Goal: Information Seeking & Learning: Learn about a topic

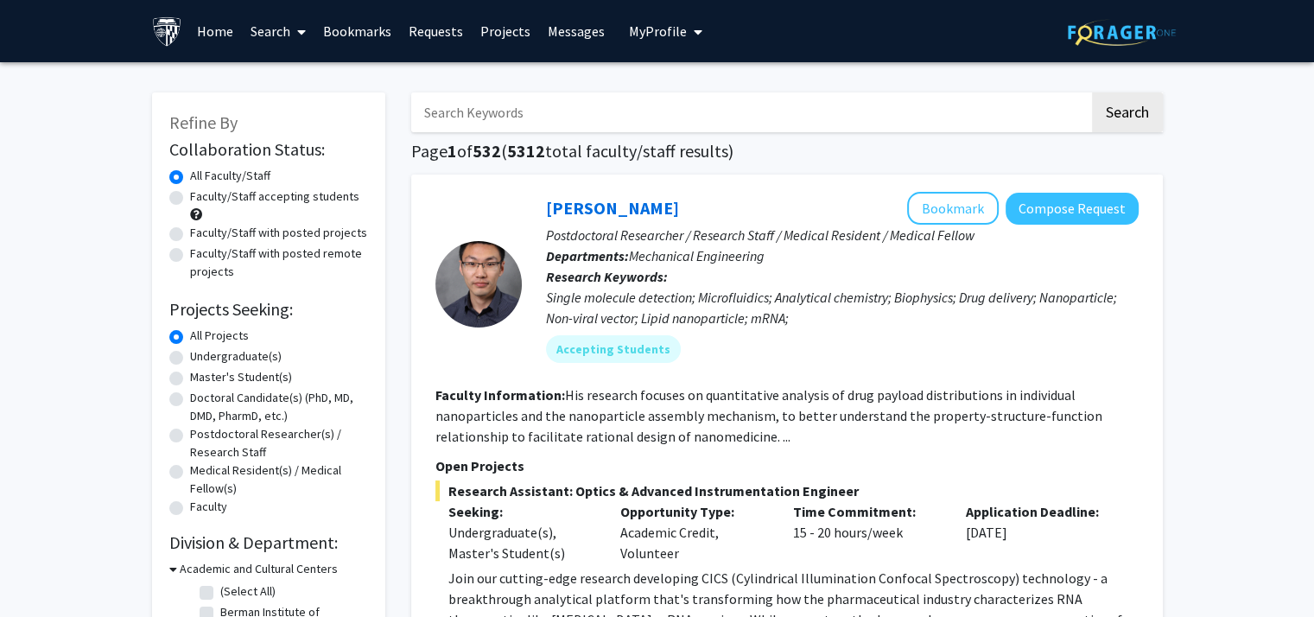
click at [647, 119] on input "Search Keywords" at bounding box center [750, 112] width 678 height 40
type input "neuroscience, robotics"
click at [1116, 120] on button "Search" at bounding box center [1127, 112] width 71 height 40
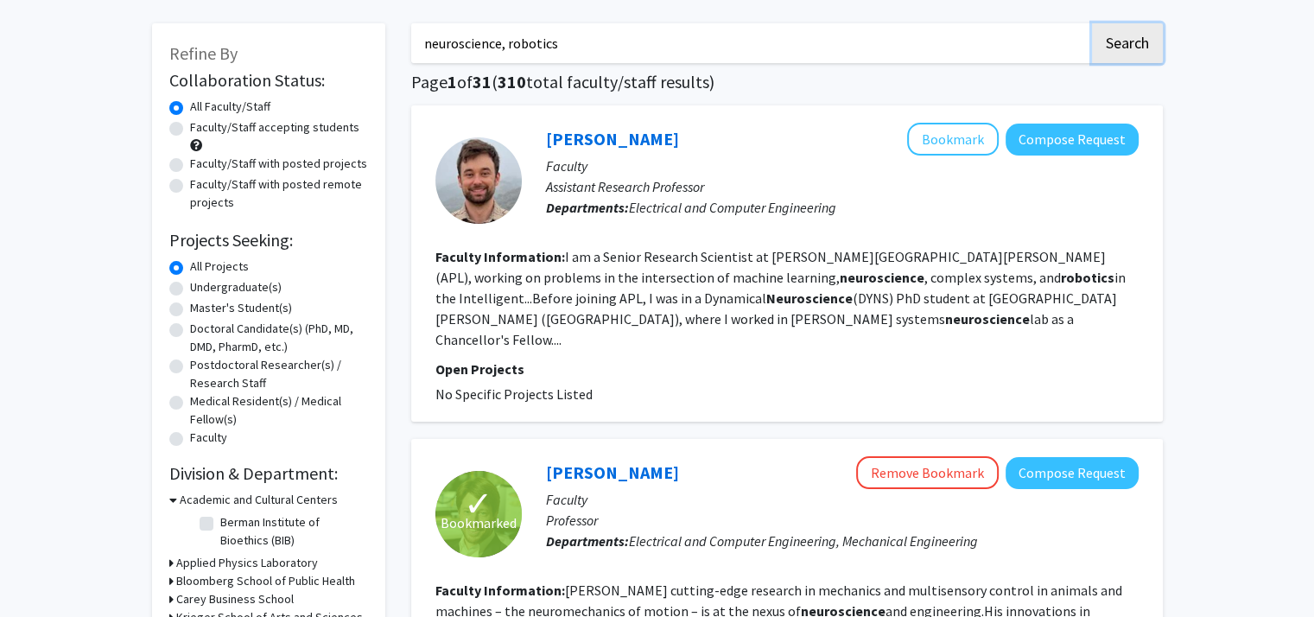
scroll to position [73, 0]
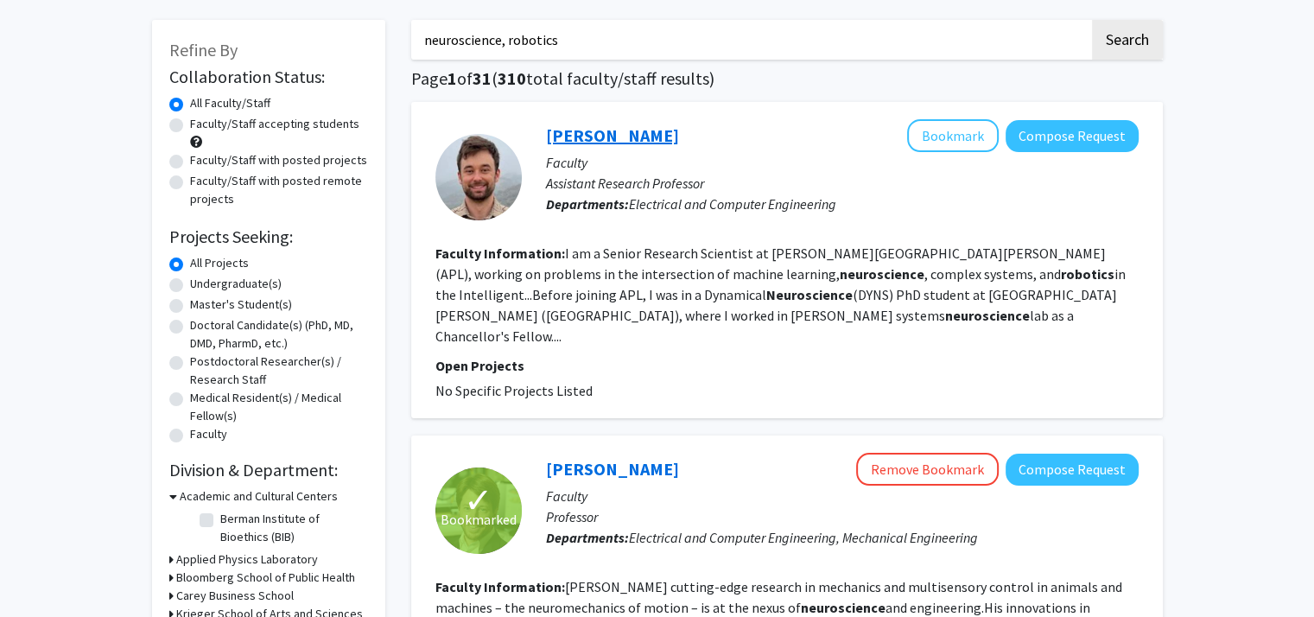
click at [614, 145] on link "[PERSON_NAME]" at bounding box center [612, 135] width 133 height 22
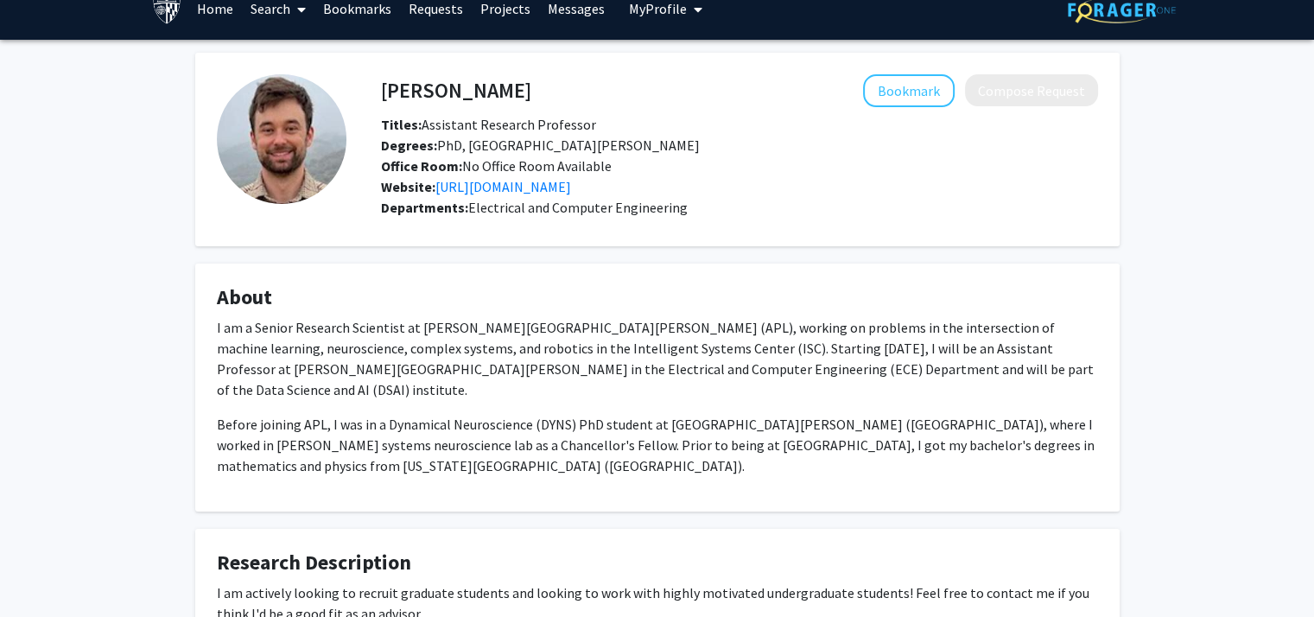
scroll to position [151, 0]
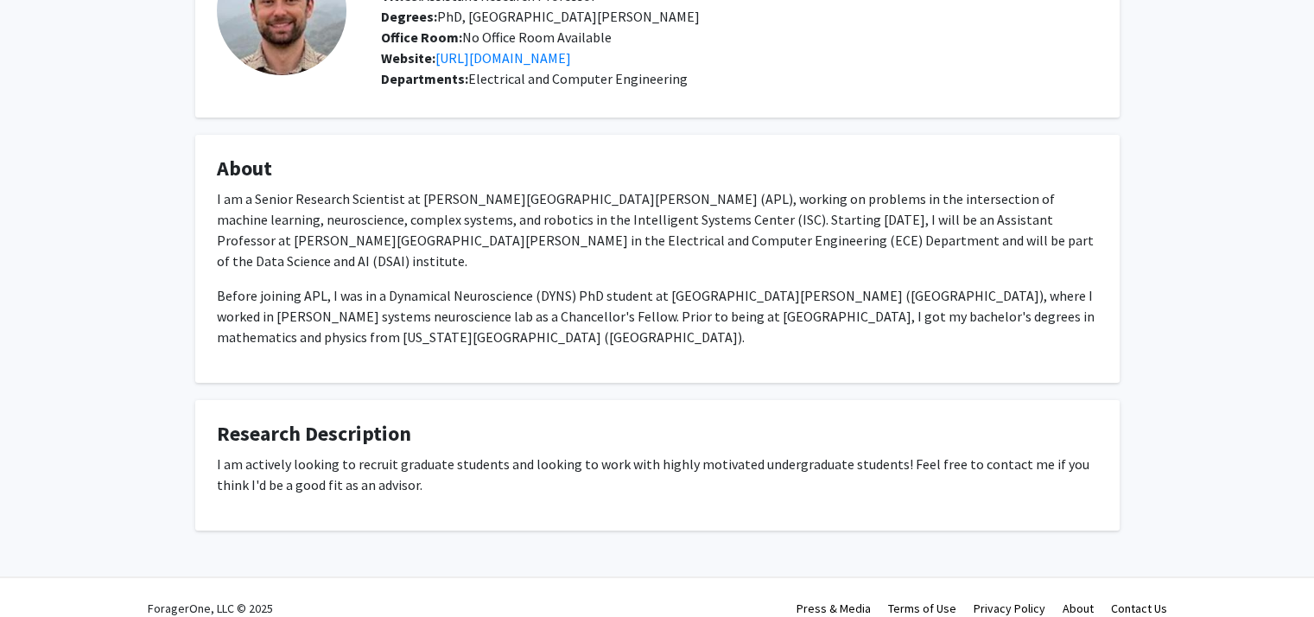
drag, startPoint x: 955, startPoint y: 339, endPoint x: 597, endPoint y: 308, distance: 359.0
click at [597, 308] on p "Before joining APL, I was in a Dynamical Neuroscience (DYNS) PhD student at [GE…" at bounding box center [657, 316] width 881 height 62
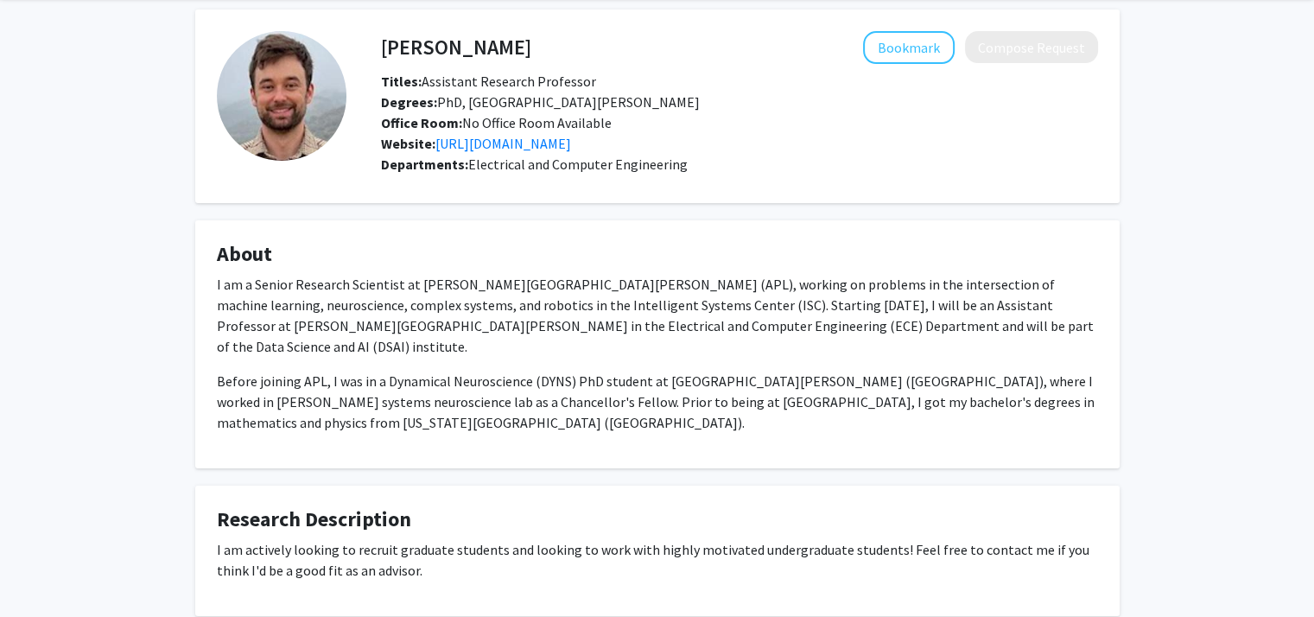
scroll to position [63, 0]
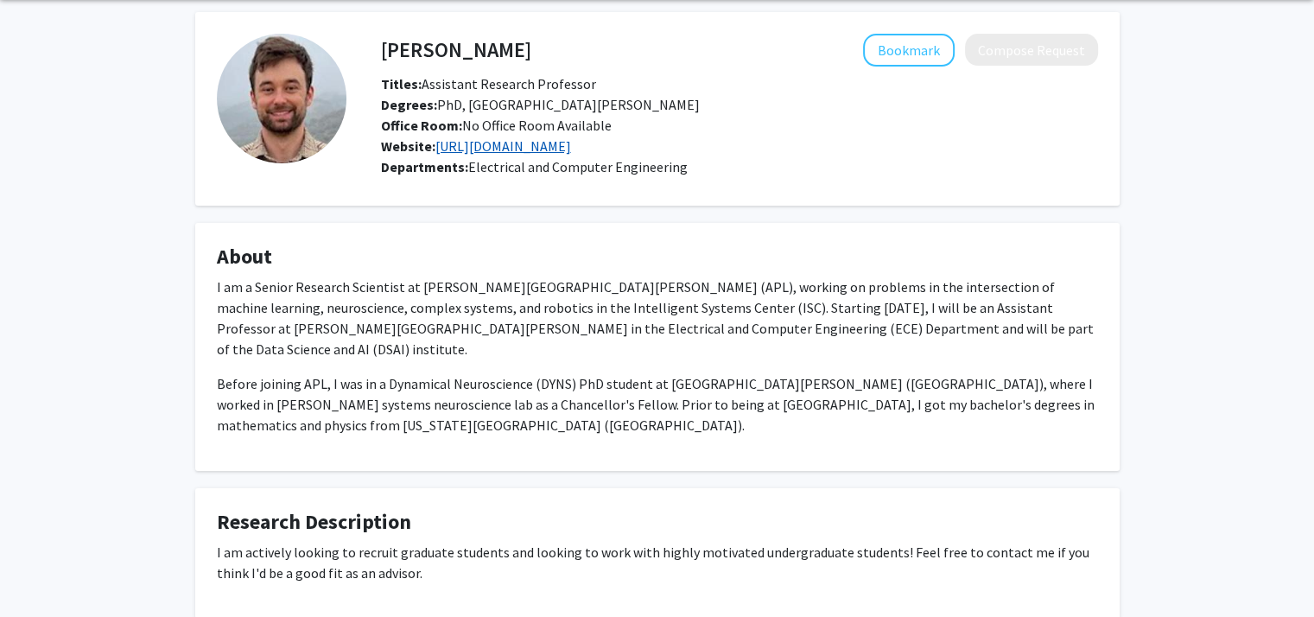
click at [571, 145] on link "[URL][DOMAIN_NAME]" at bounding box center [503, 145] width 136 height 17
click at [918, 54] on button "Bookmark" at bounding box center [909, 50] width 92 height 33
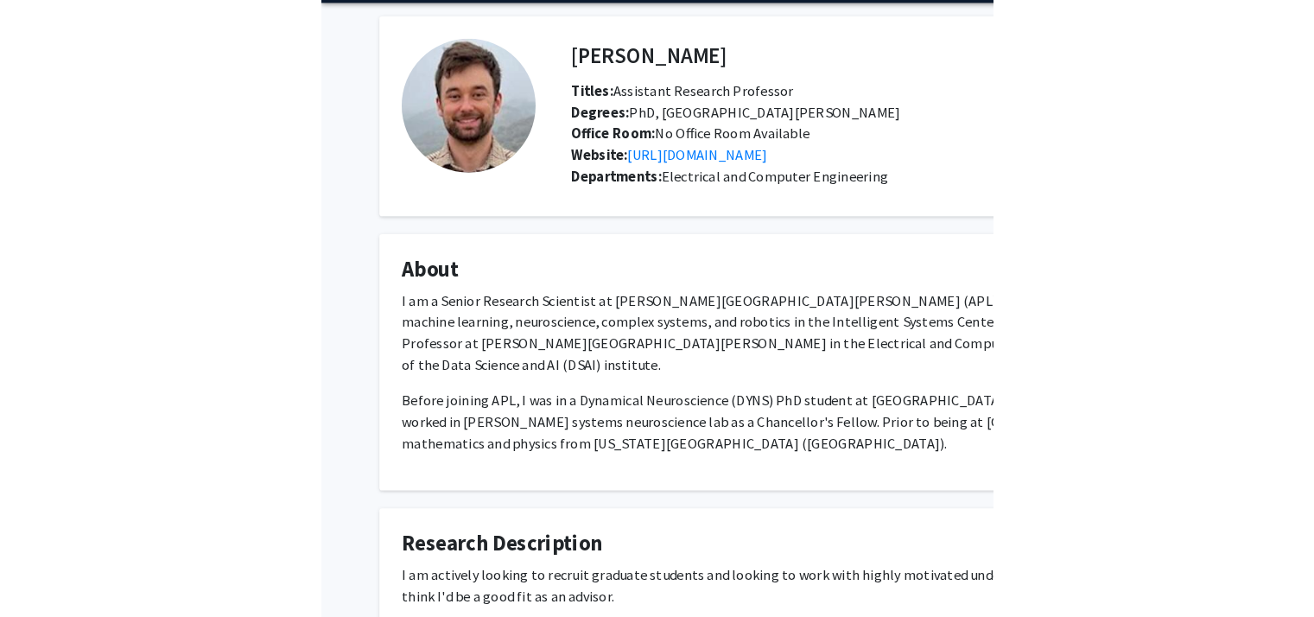
scroll to position [0, 0]
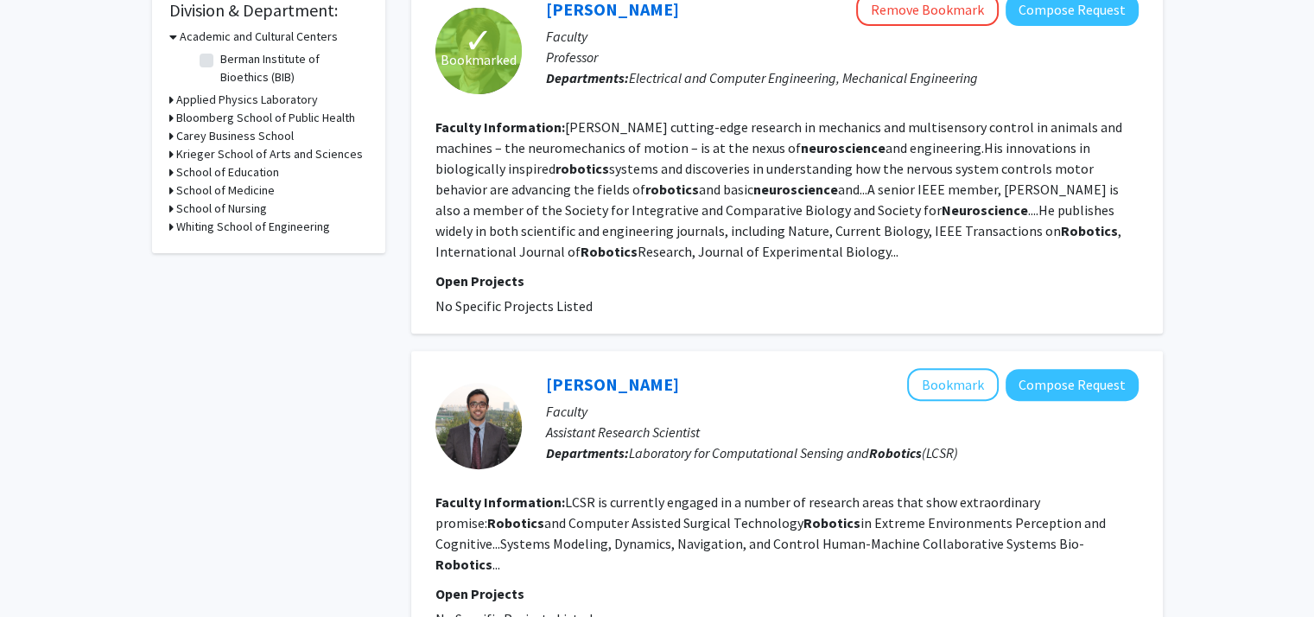
scroll to position [542, 0]
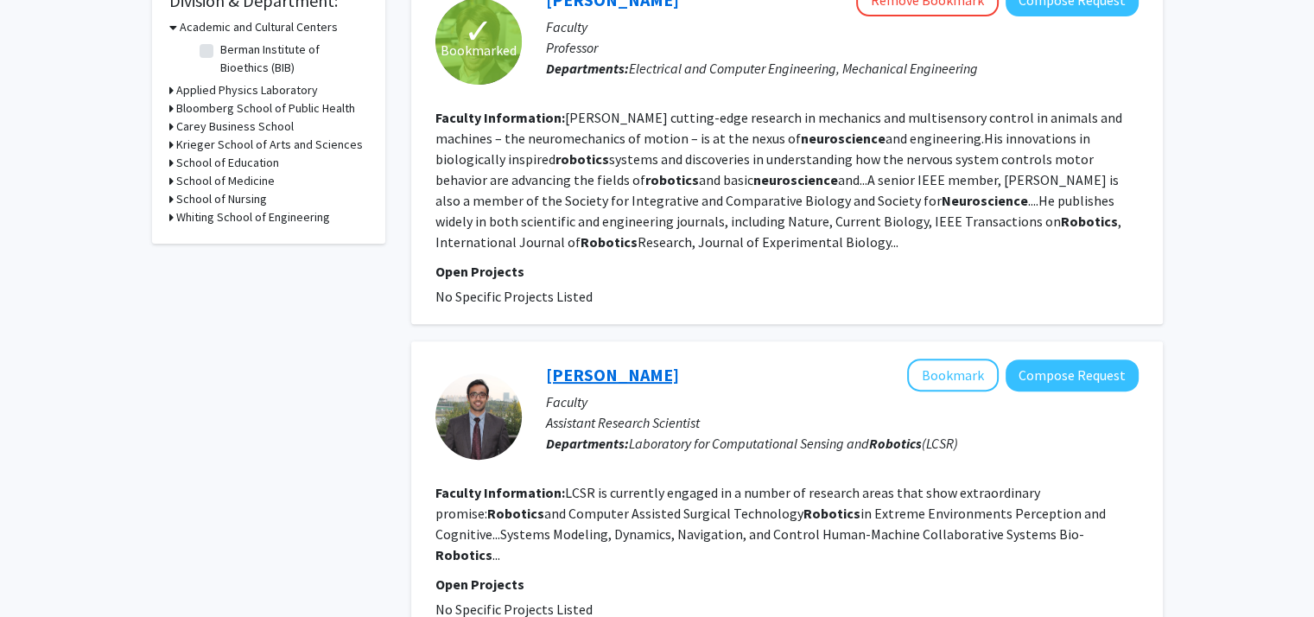
click at [613, 364] on link "[PERSON_NAME]" at bounding box center [612, 375] width 133 height 22
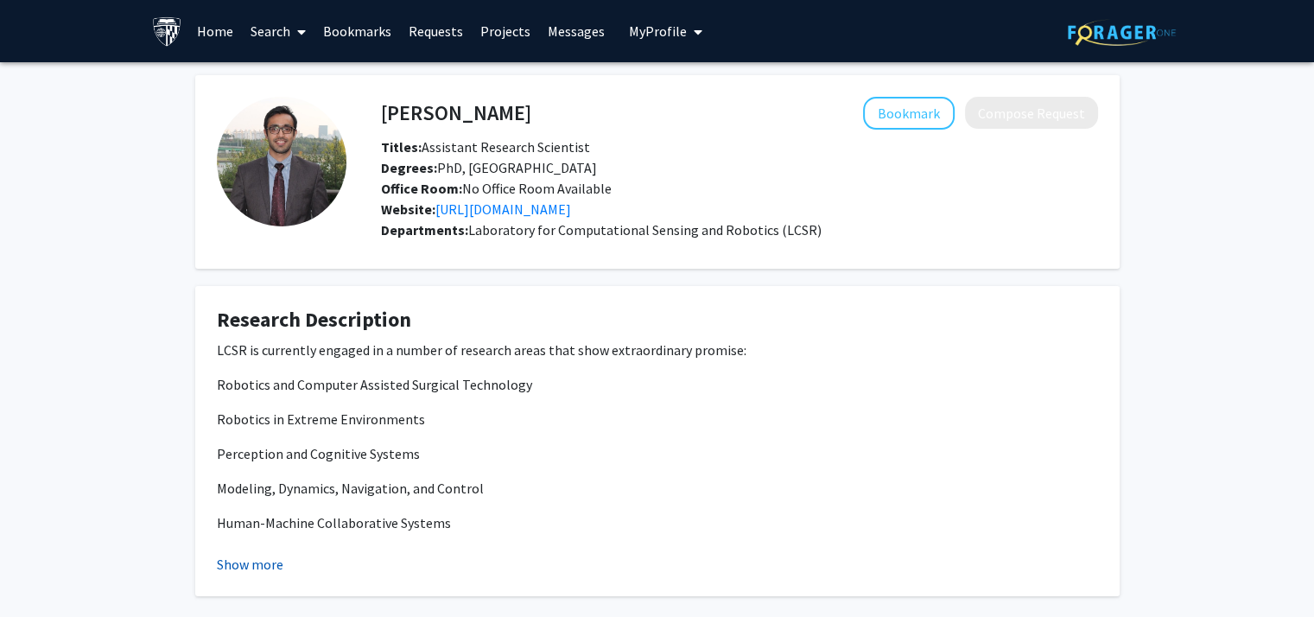
click at [265, 568] on button "Show more" at bounding box center [250, 564] width 67 height 21
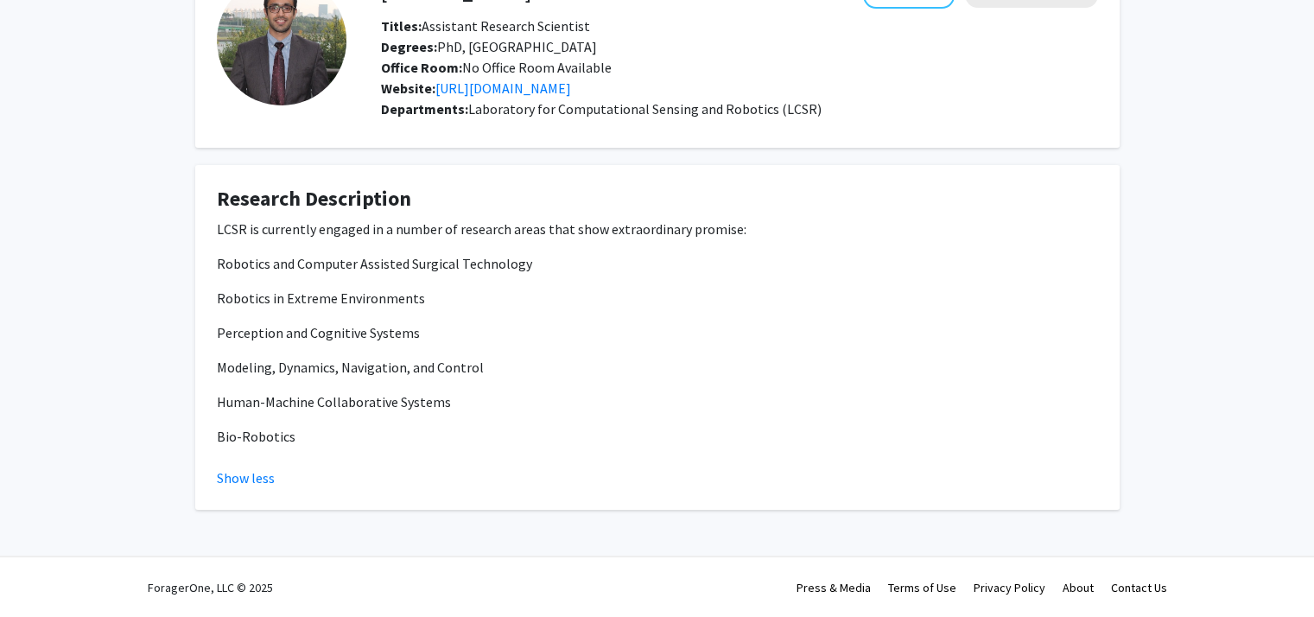
click at [526, 95] on div "Website: [URL][DOMAIN_NAME]" at bounding box center [739, 88] width 743 height 21
click at [536, 87] on link "[URL][DOMAIN_NAME]" at bounding box center [503, 87] width 136 height 17
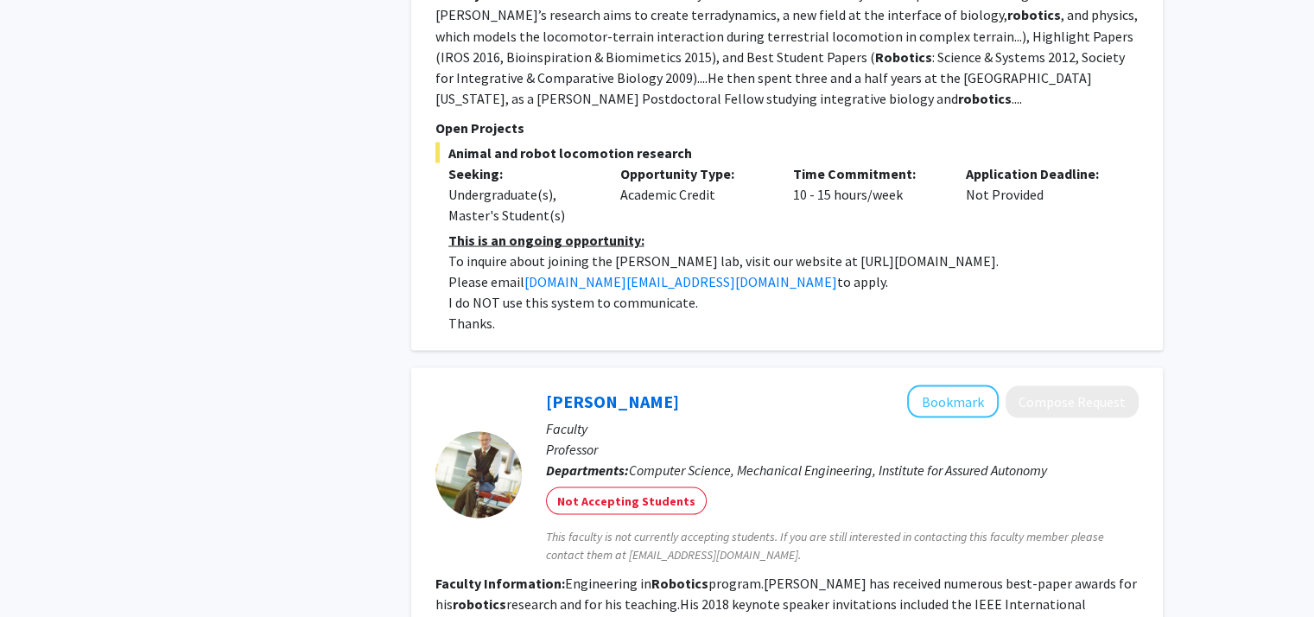
scroll to position [3467, 0]
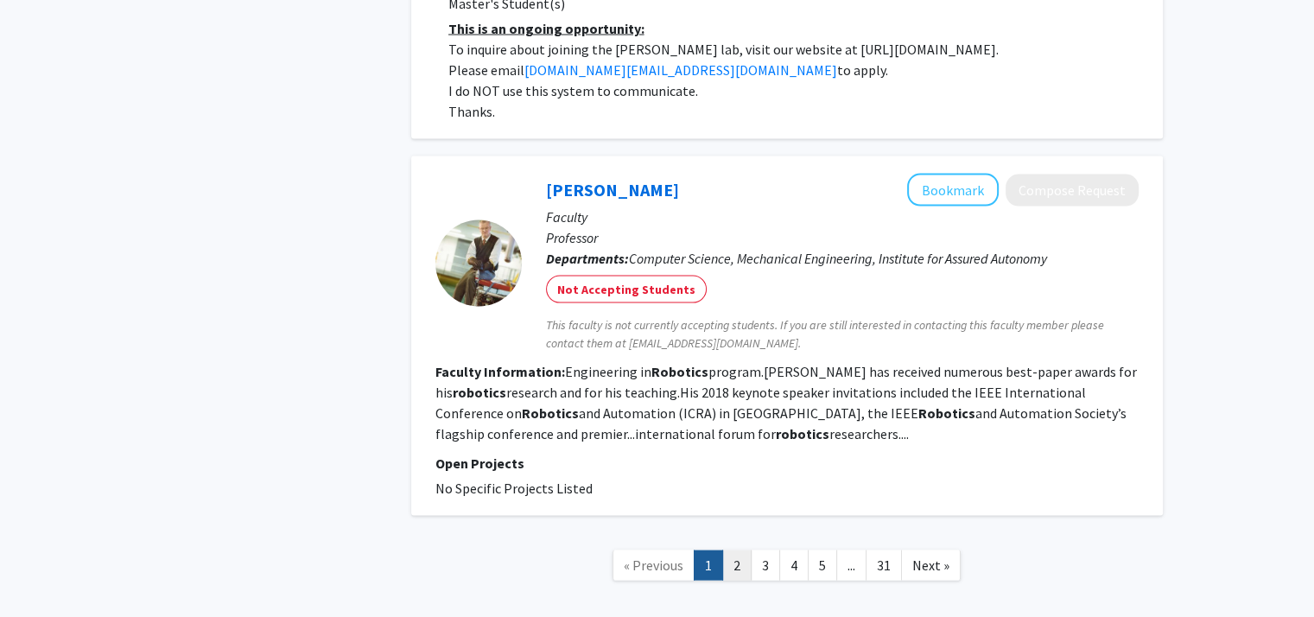
click at [735, 550] on link "2" at bounding box center [736, 565] width 29 height 30
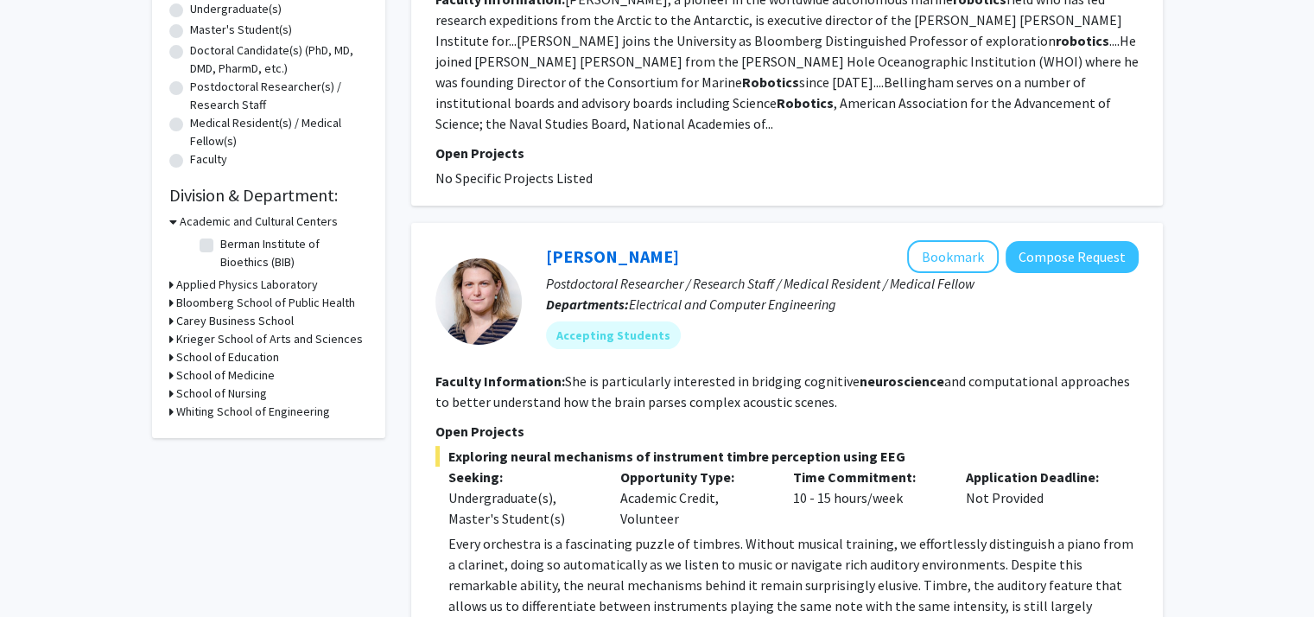
scroll to position [403, 0]
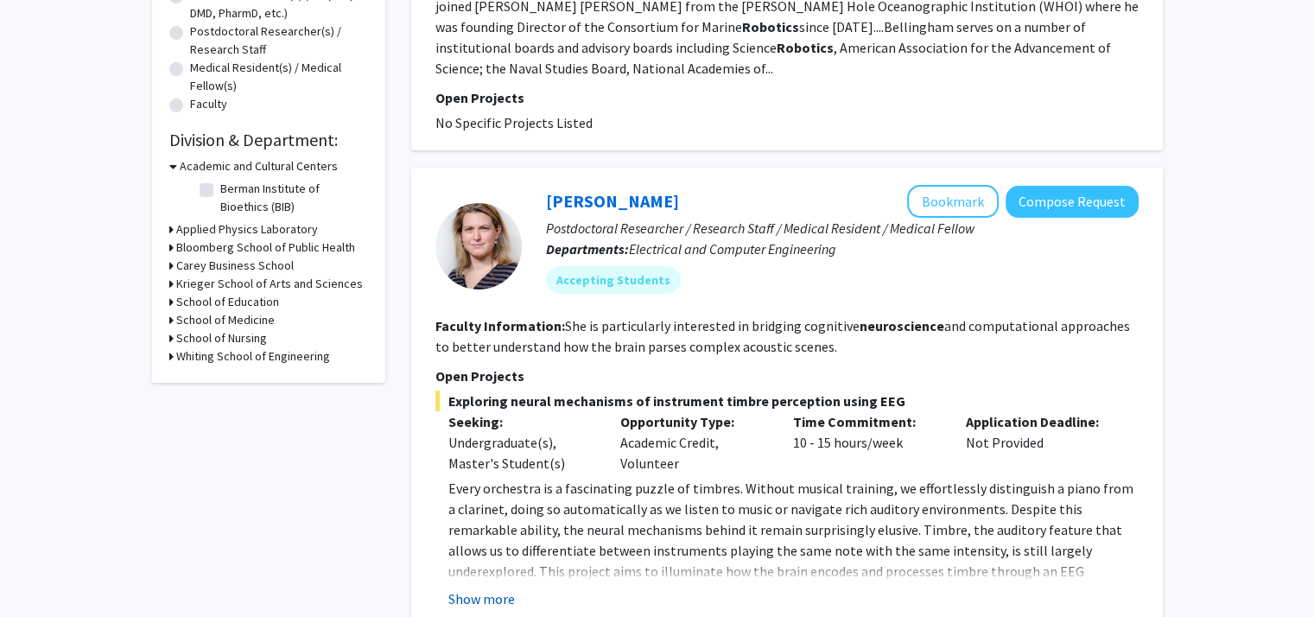
click at [487, 588] on button "Show more" at bounding box center [481, 598] width 67 height 21
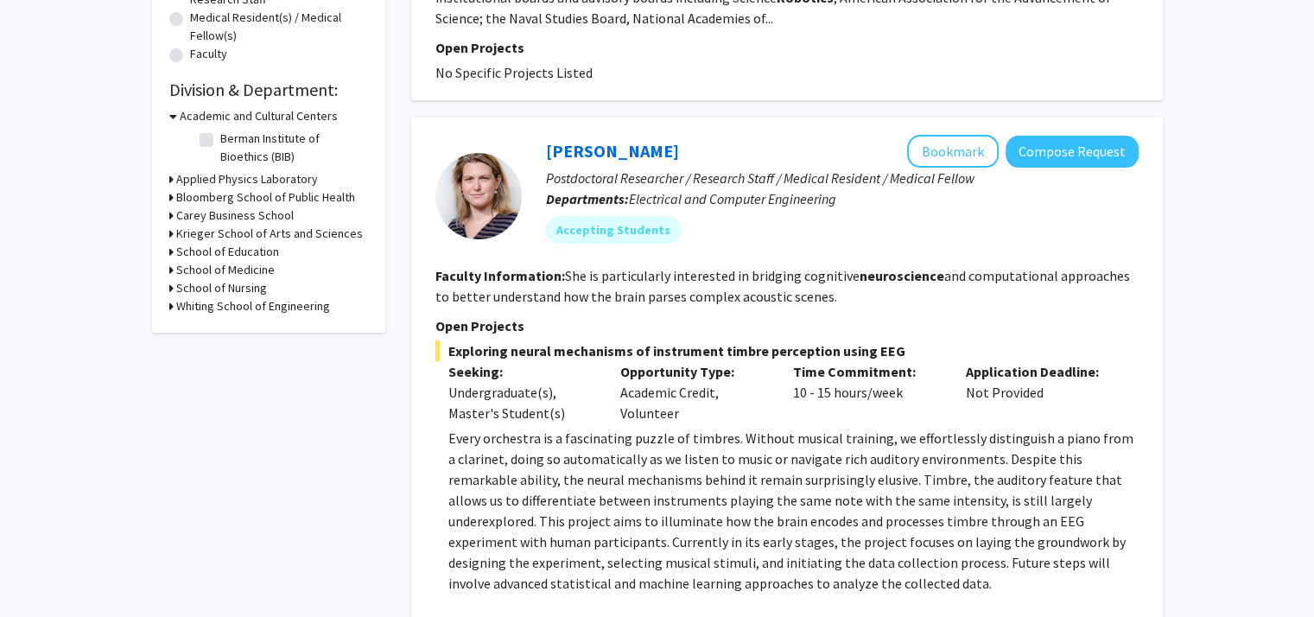
scroll to position [452, 0]
click at [634, 141] on link "[PERSON_NAME]" at bounding box center [612, 152] width 133 height 22
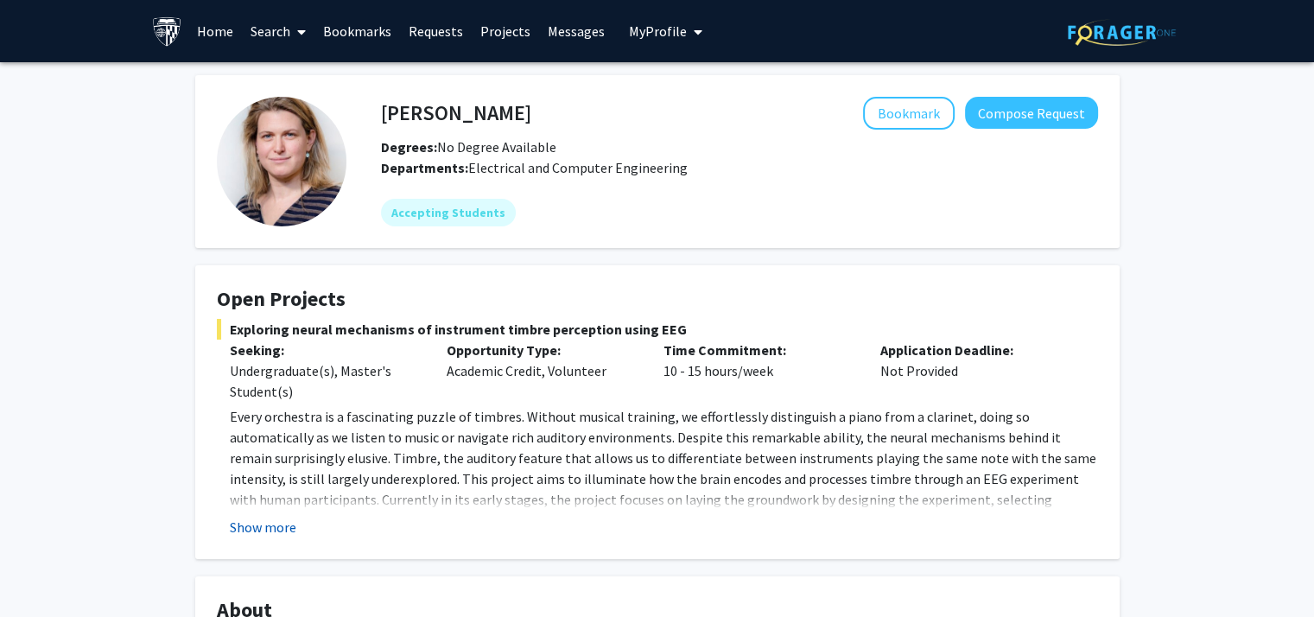
click at [270, 523] on button "Show more" at bounding box center [263, 527] width 67 height 21
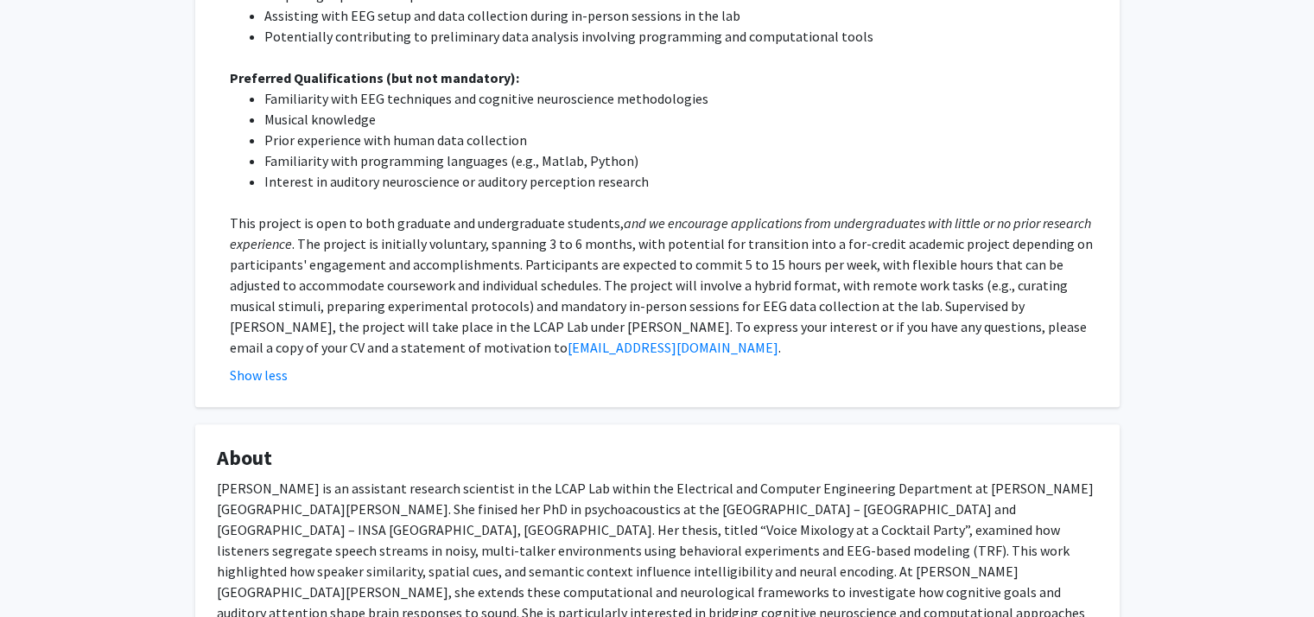
scroll to position [871, 0]
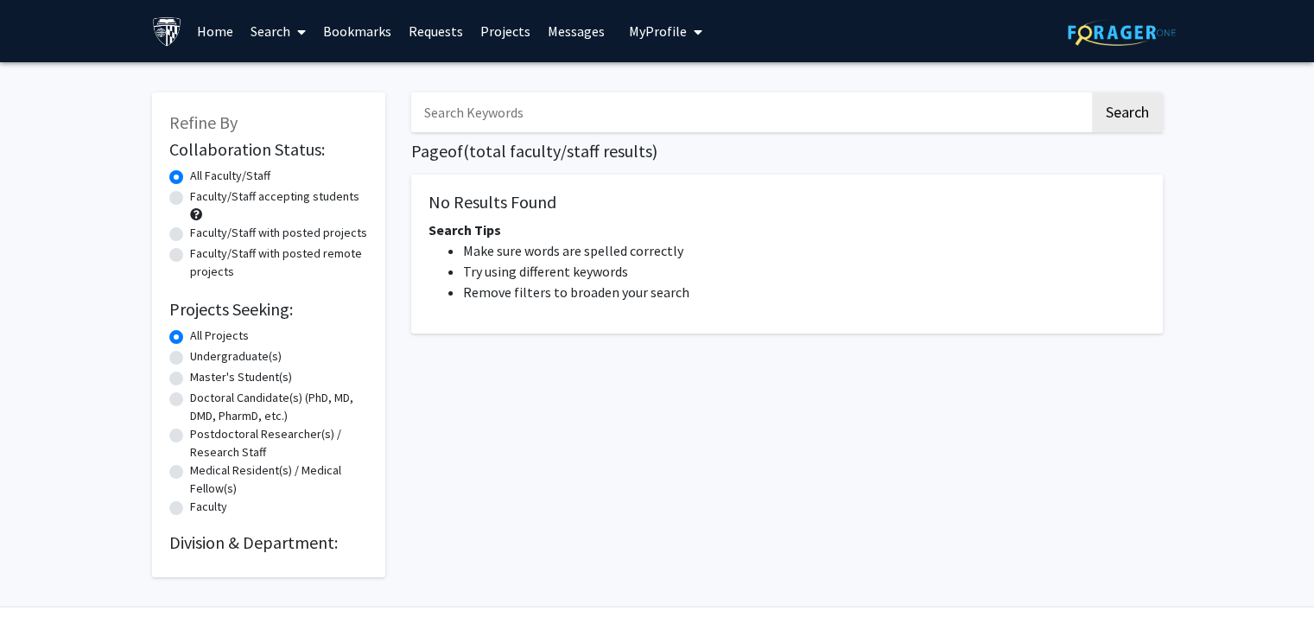
click at [481, 105] on input "Search Keywords" at bounding box center [750, 112] width 678 height 40
type input "neuroscience, robotics"
click at [1131, 108] on button "Search" at bounding box center [1127, 112] width 71 height 40
click at [1121, 111] on button "Search" at bounding box center [1127, 112] width 71 height 40
